Goal: Task Accomplishment & Management: Use online tool/utility

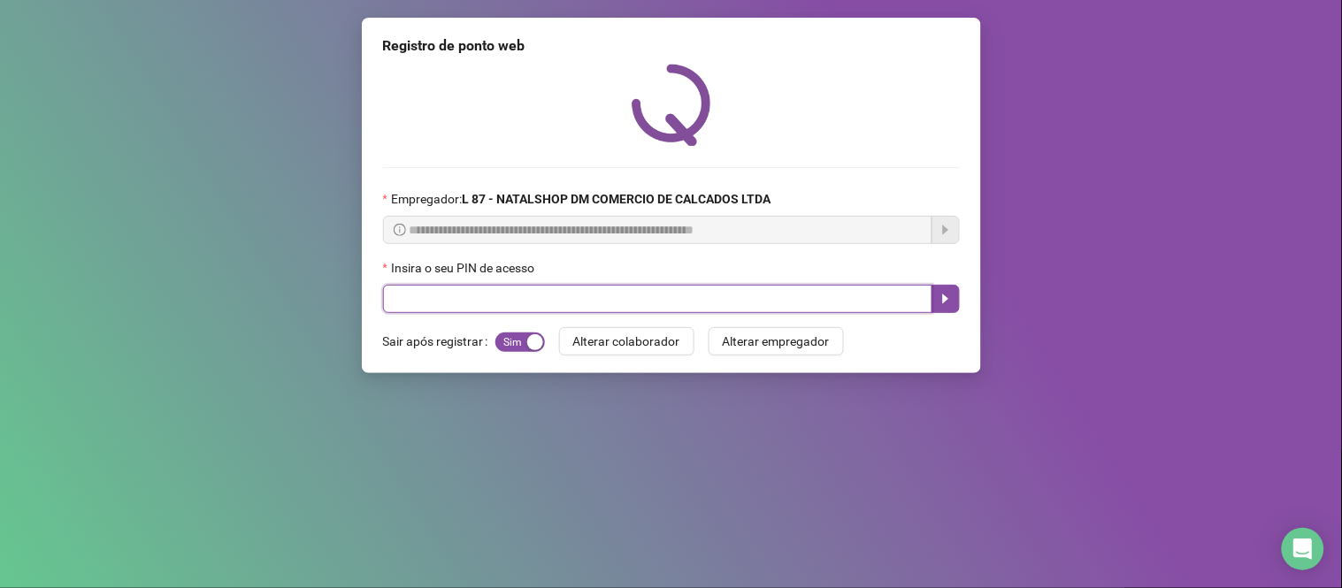
click at [743, 306] on input "text" at bounding box center [657, 299] width 549 height 28
type input "*****"
click at [956, 293] on button "button" at bounding box center [946, 299] width 28 height 28
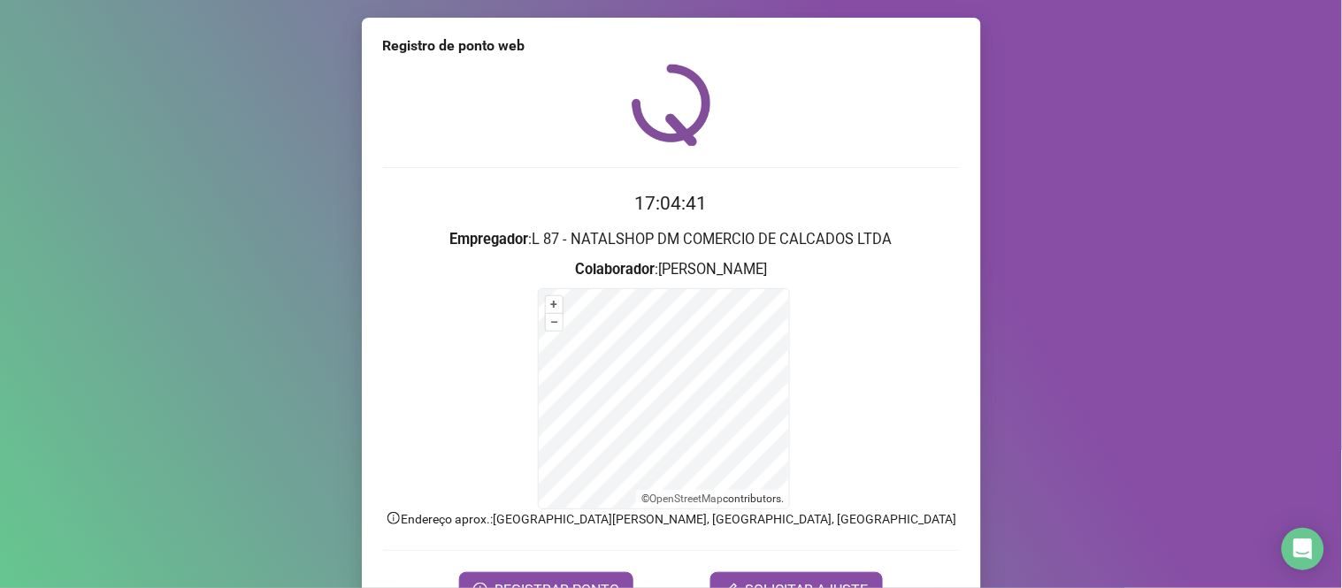
scroll to position [96, 0]
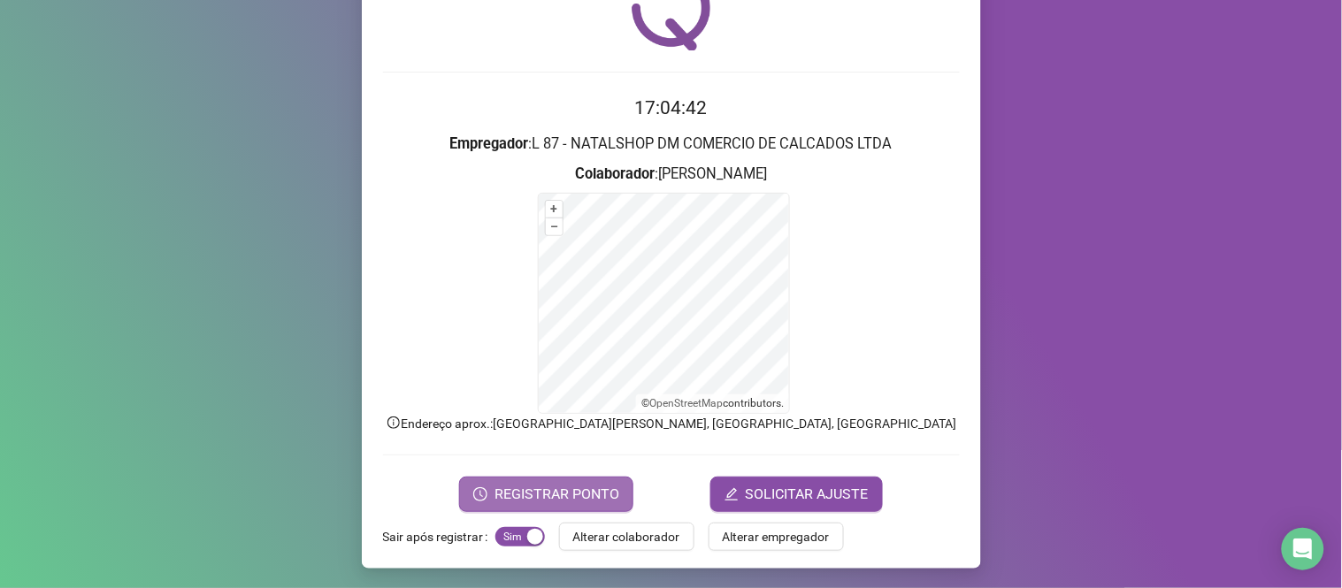
click at [504, 501] on span "REGISTRAR PONTO" at bounding box center [557, 494] width 125 height 21
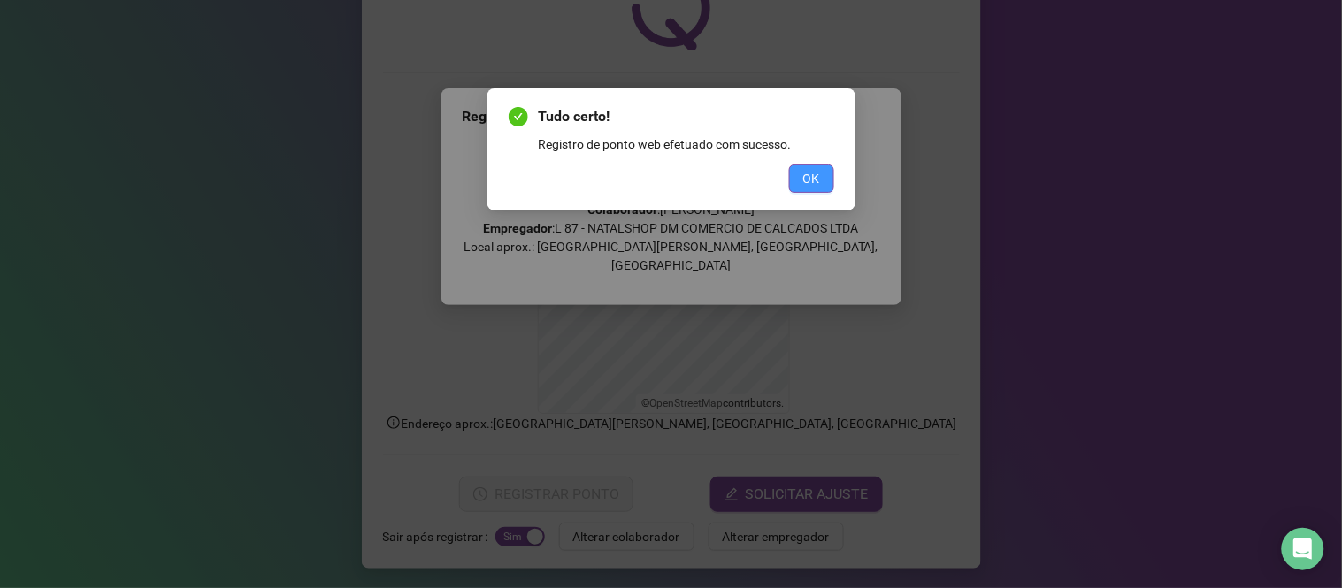
click at [807, 186] on span "OK" at bounding box center [811, 178] width 17 height 19
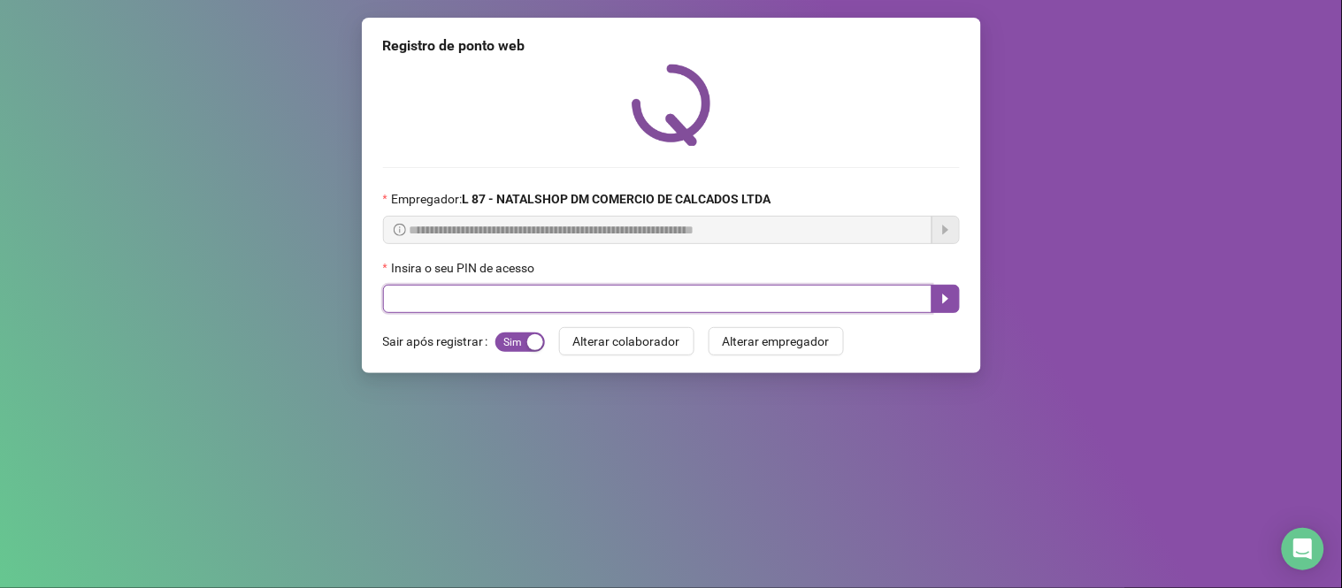
click at [676, 308] on input "text" at bounding box center [657, 299] width 549 height 28
type input "*****"
click at [951, 297] on icon "caret-right" at bounding box center [946, 299] width 14 height 14
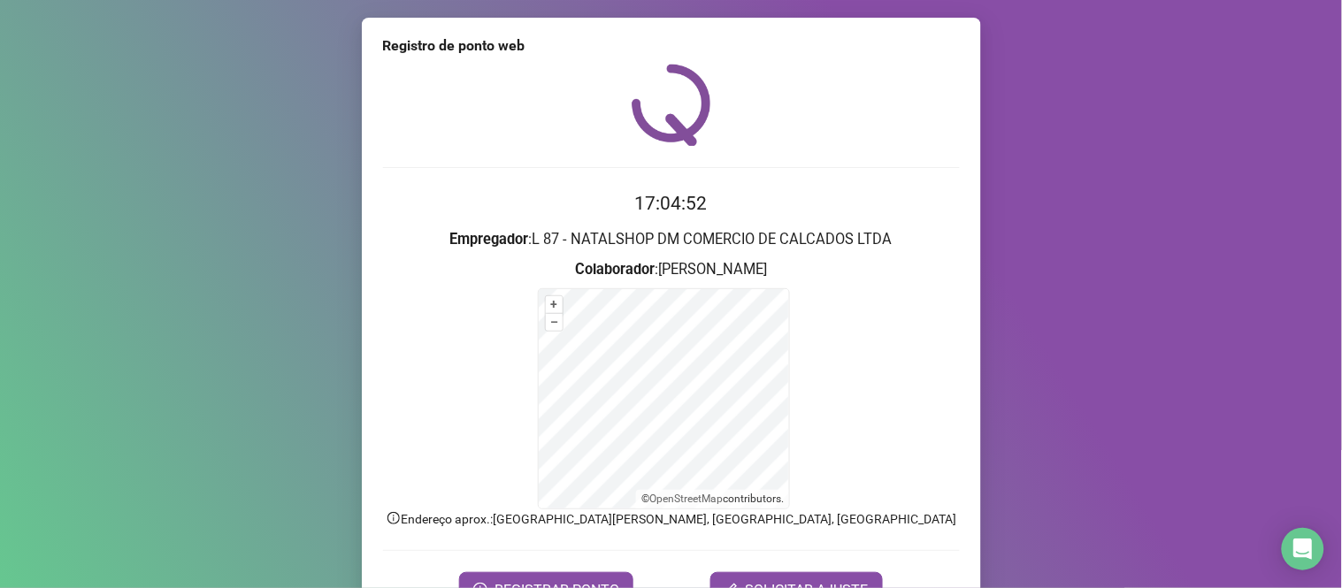
scroll to position [96, 0]
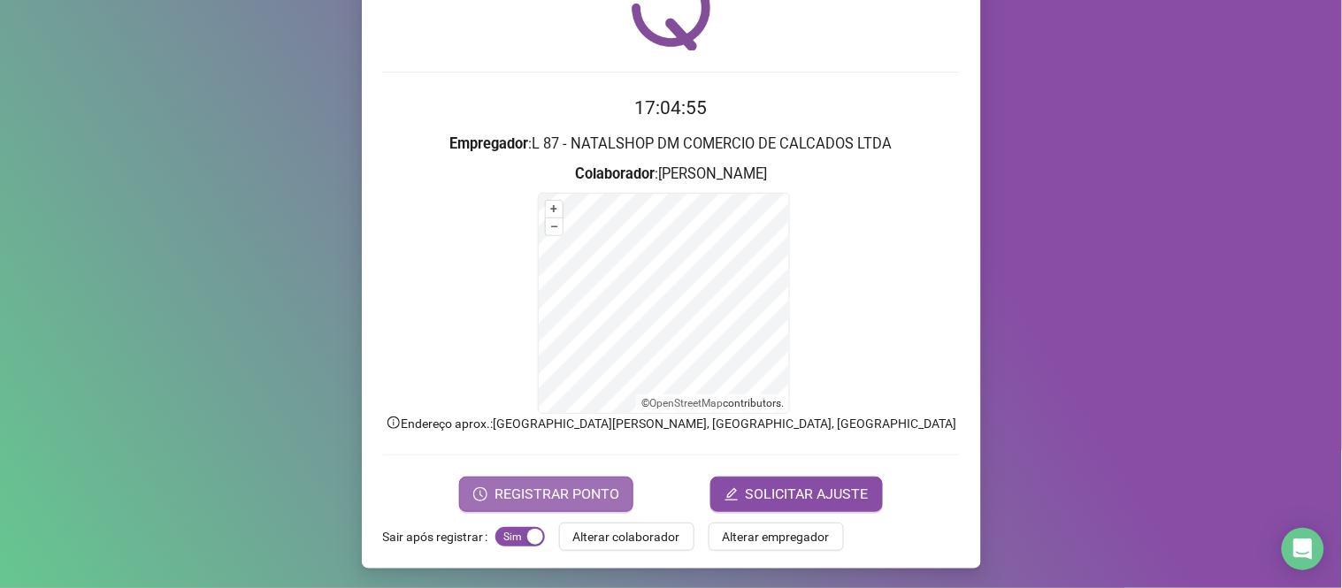
click at [525, 487] on span "REGISTRAR PONTO" at bounding box center [557, 494] width 125 height 21
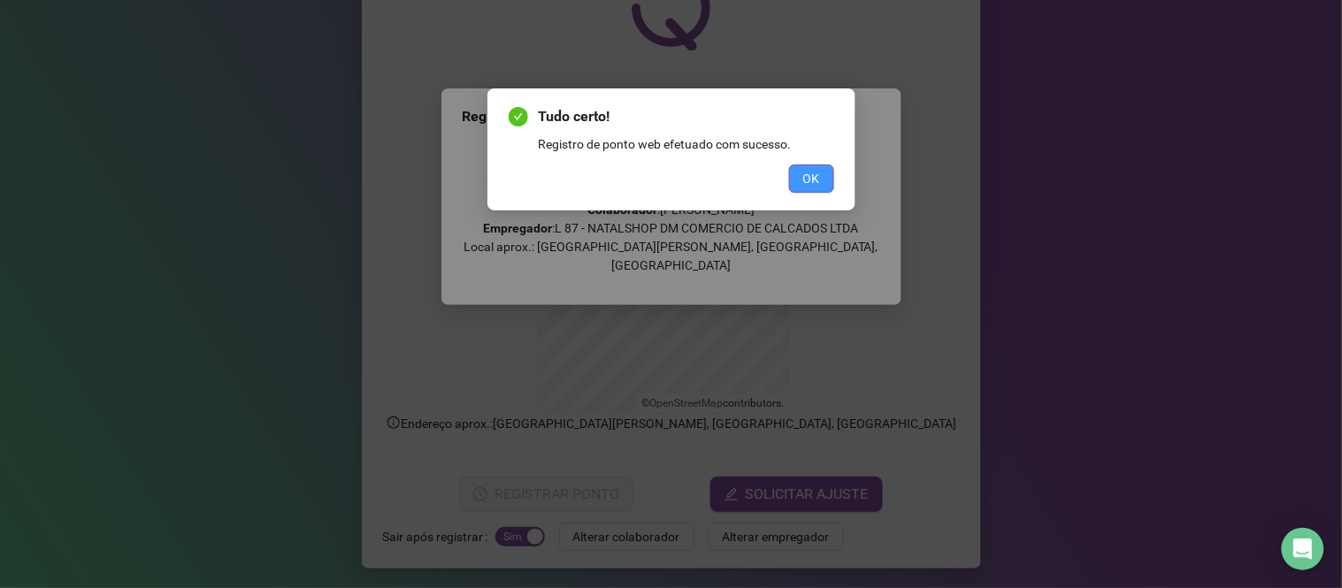
click at [824, 166] on button "OK" at bounding box center [811, 179] width 45 height 28
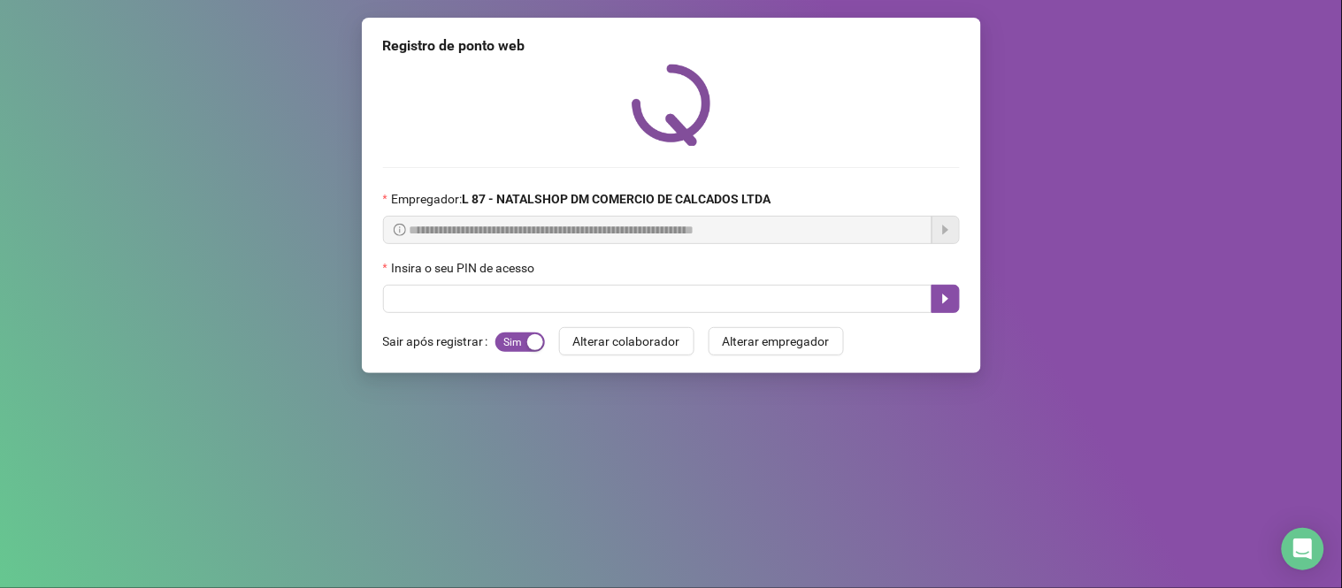
scroll to position [0, 0]
